Goal: Book appointment/travel/reservation

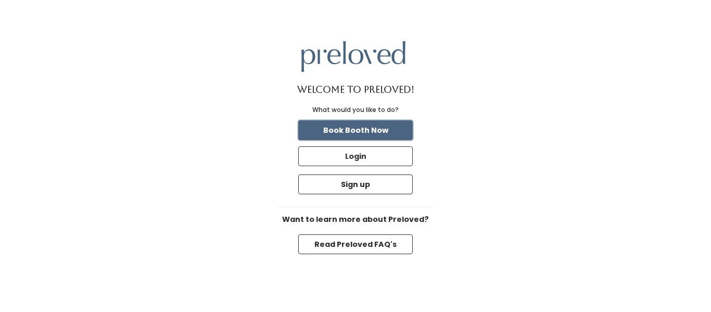
click at [402, 122] on button "Book Booth Now" at bounding box center [355, 130] width 115 height 20
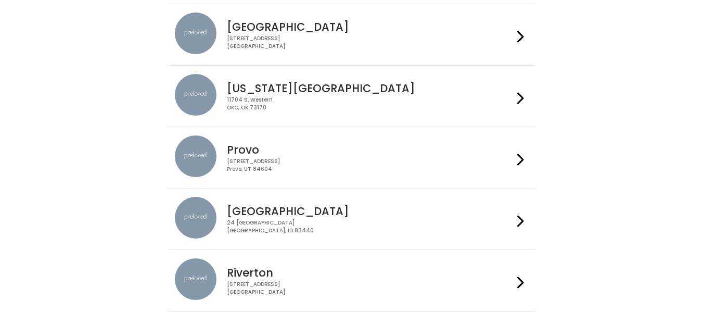
scroll to position [286, 0]
click at [523, 157] on icon at bounding box center [520, 159] width 7 height 15
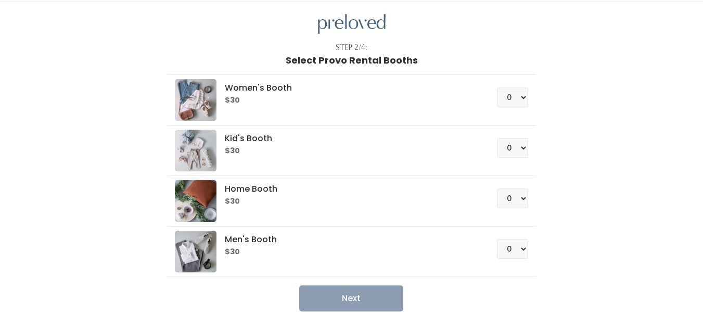
scroll to position [29, 0]
